Goal: Check status: Check status

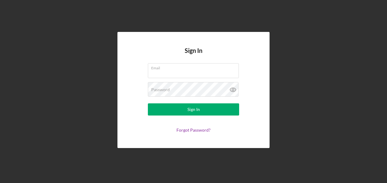
type input "[EMAIL_ADDRESS][DOMAIN_NAME]"
click at [172, 113] on button "Sign In" at bounding box center [193, 109] width 91 height 12
